Goal: Information Seeking & Learning: Learn about a topic

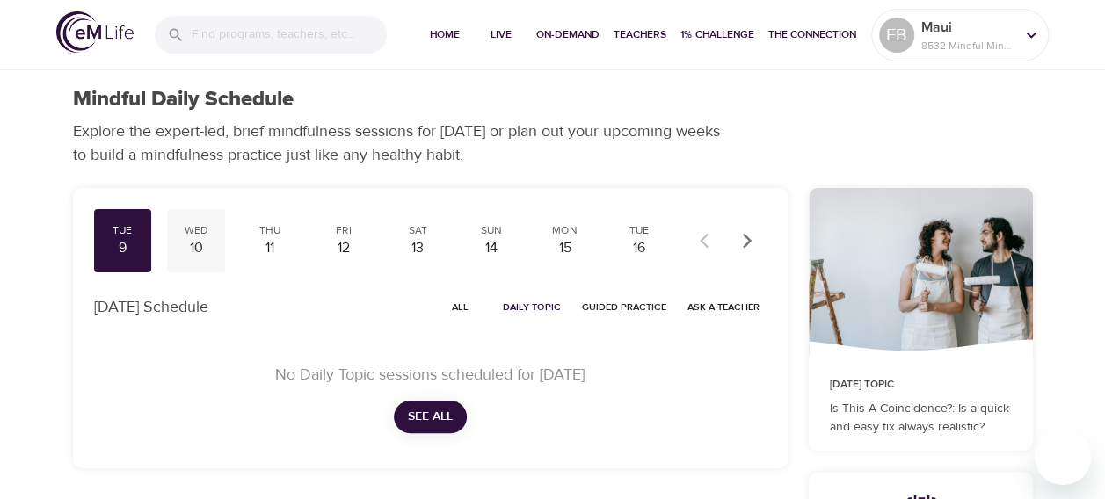
click at [191, 238] on div "10" at bounding box center [196, 248] width 44 height 20
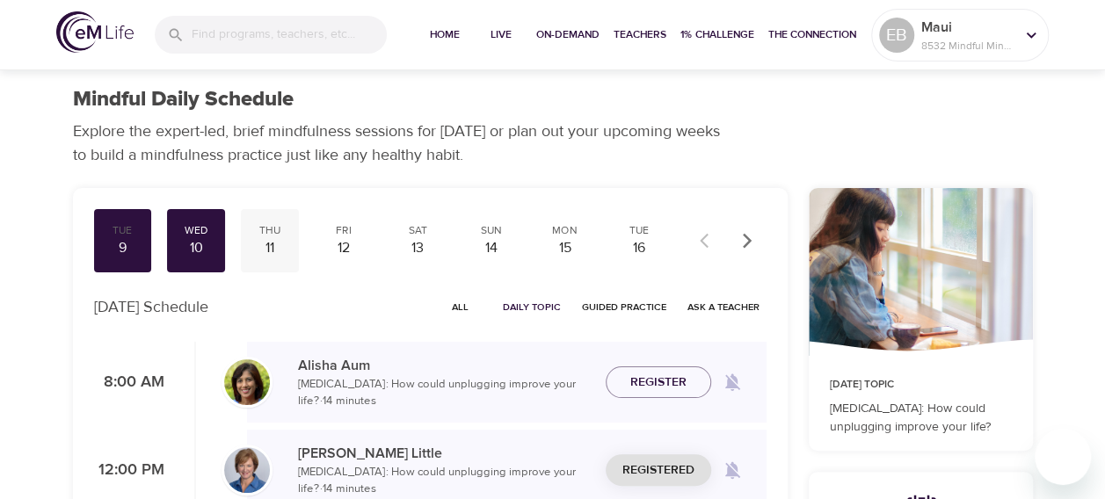
click at [283, 237] on div "Thu" at bounding box center [270, 230] width 44 height 15
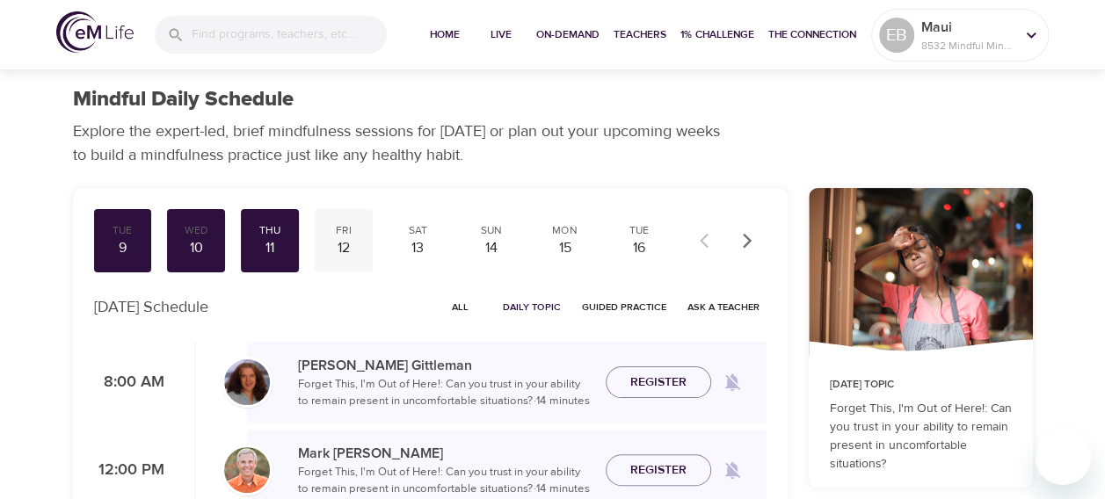
click at [339, 244] on div "12" at bounding box center [344, 248] width 44 height 20
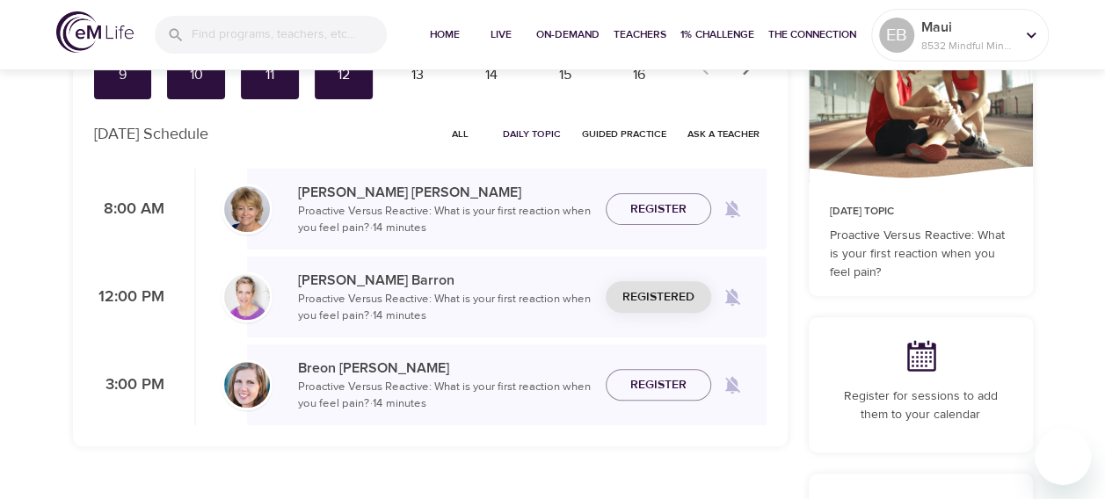
scroll to position [176, 0]
